Goal: Task Accomplishment & Management: Complete application form

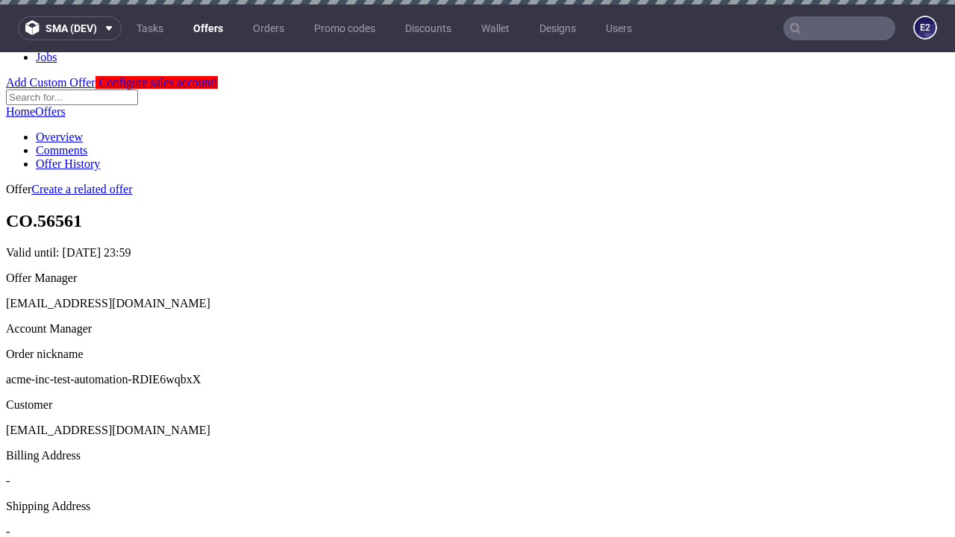
scroll to position [4, 0]
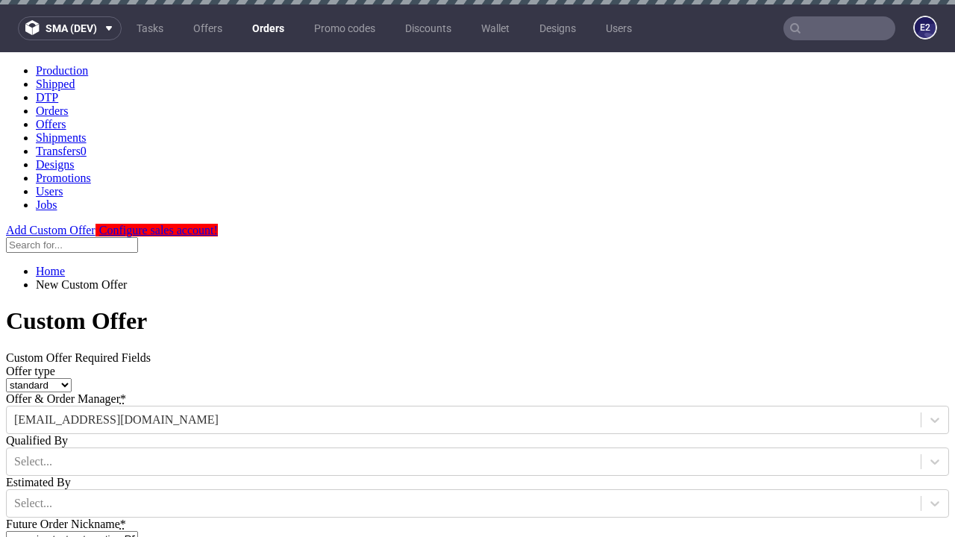
type input "acme-inc-test-automation-RDIE6wqbxX"
type input "[DATE]"
type input "[EMAIL_ADDRESS][DOMAIN_NAME]"
select select "gb"
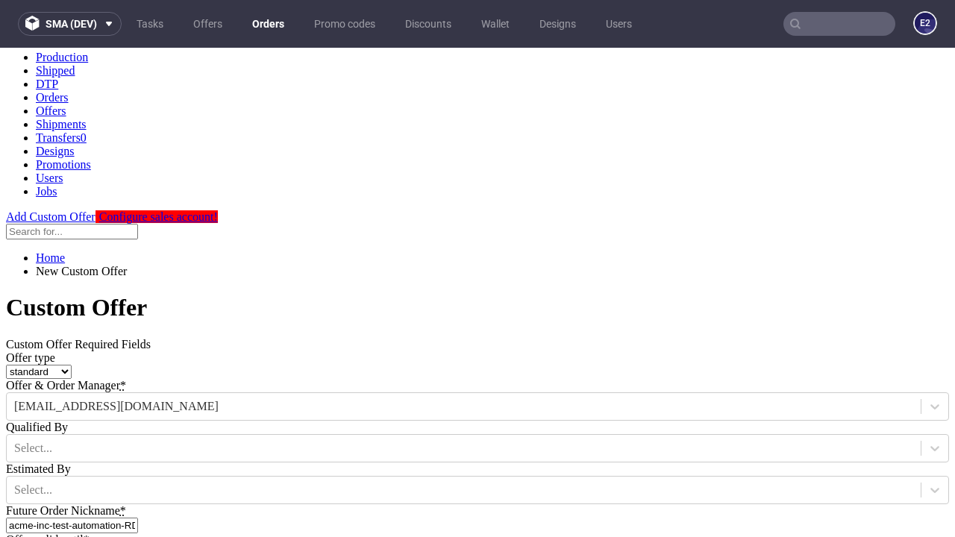
type input "[EMAIL_ADDRESS][DOMAIN_NAME]"
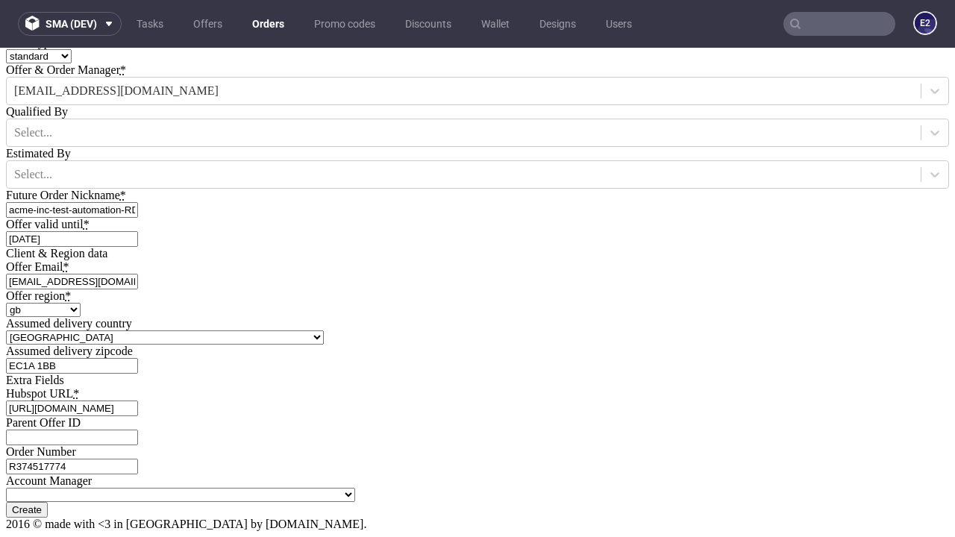
type input "[URL][DOMAIN_NAME]"
click at [48, 502] on input "Create" at bounding box center [27, 510] width 42 height 16
type input "Please wait..."
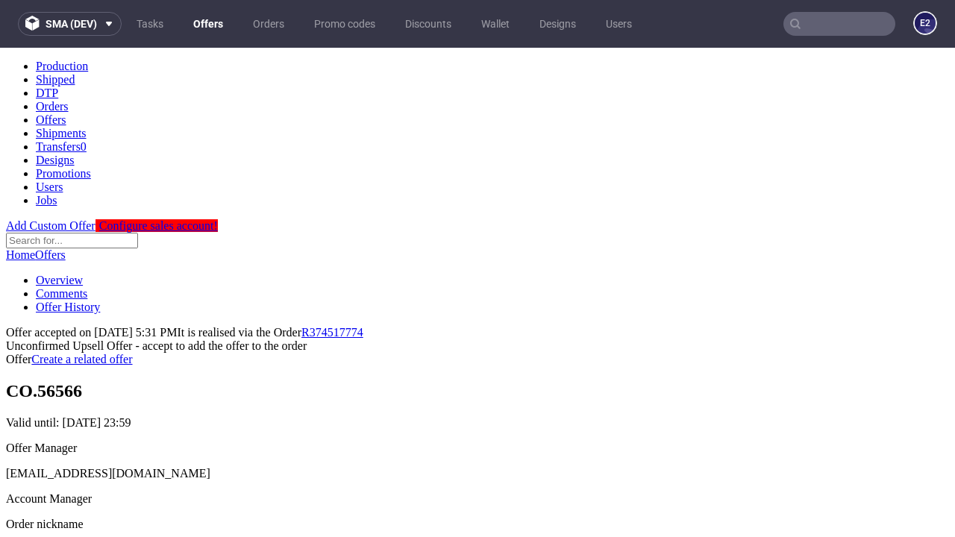
scroll to position [230, 0]
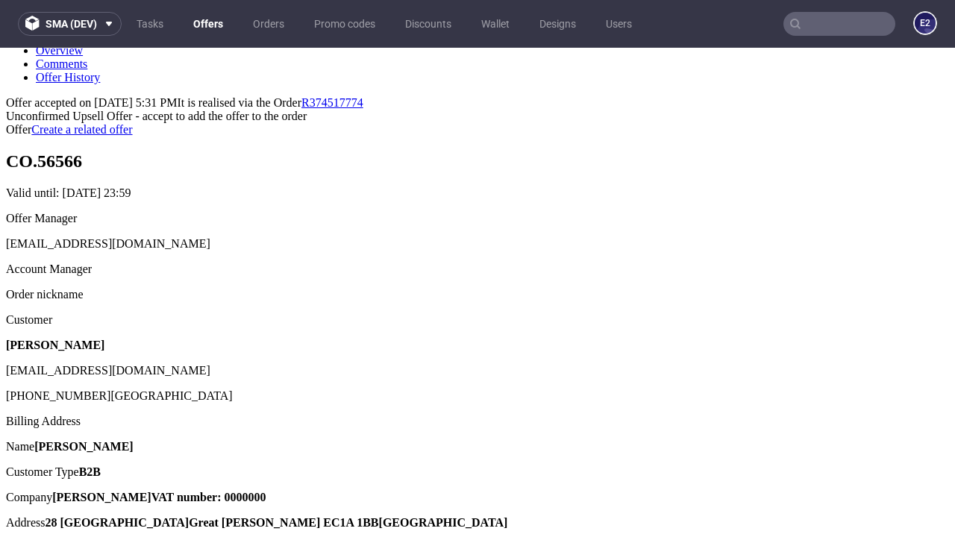
type input "In progress..."
